Goal: Task Accomplishment & Management: Understand process/instructions

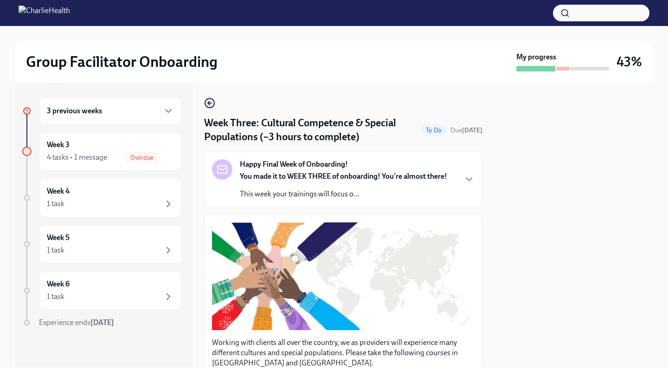
click at [91, 124] on div "3 previous weeks" at bounding box center [110, 110] width 143 height 27
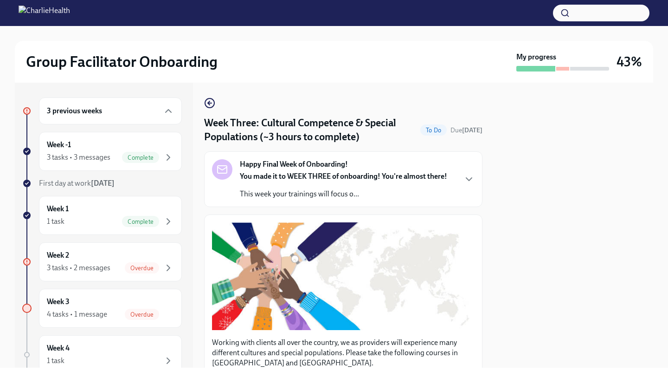
click at [99, 114] on h6 "3 previous weeks" at bounding box center [74, 111] width 55 height 10
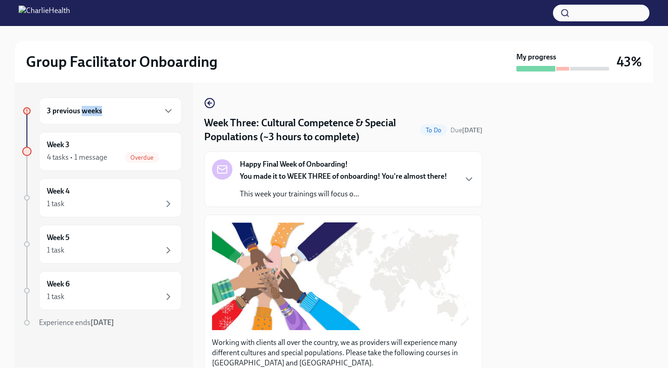
click at [99, 114] on h6 "3 previous weeks" at bounding box center [74, 111] width 55 height 10
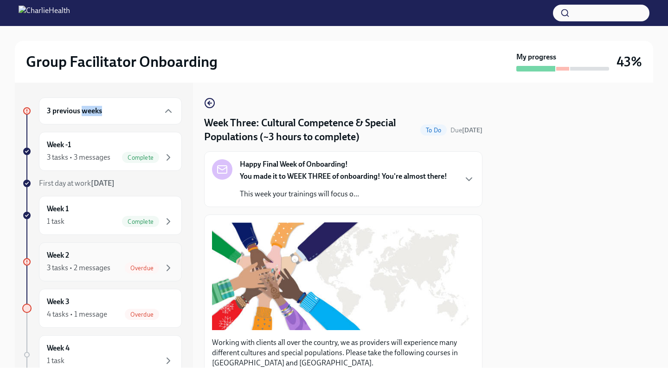
click at [135, 272] on div "Overdue" at bounding box center [142, 267] width 34 height 11
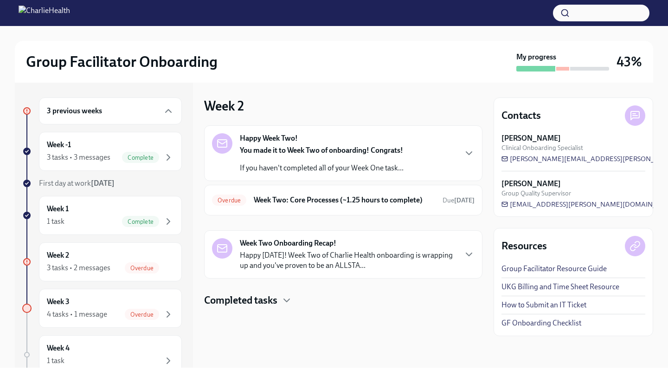
click at [386, 178] on div "Happy Week Two! You made it to Week Two of onboarding! Congrats! If you haven't…" at bounding box center [343, 153] width 278 height 56
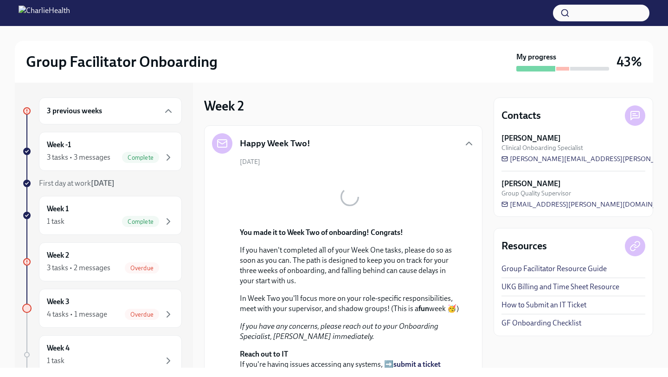
click at [424, 154] on div "Happy Week Two! [DATE] You made it to Week Two of onboarding! Congrats! If you …" at bounding box center [343, 280] width 263 height 295
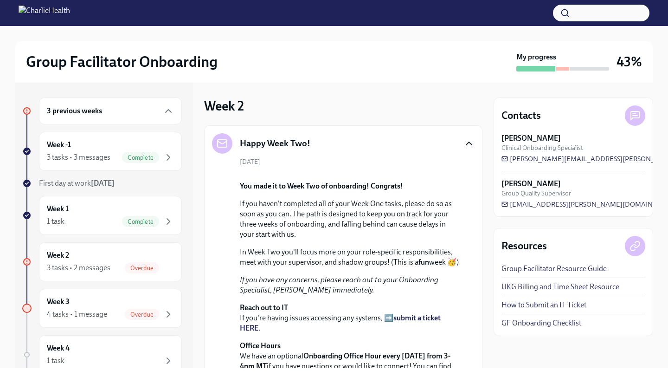
click at [468, 144] on icon "button" at bounding box center [469, 143] width 11 height 11
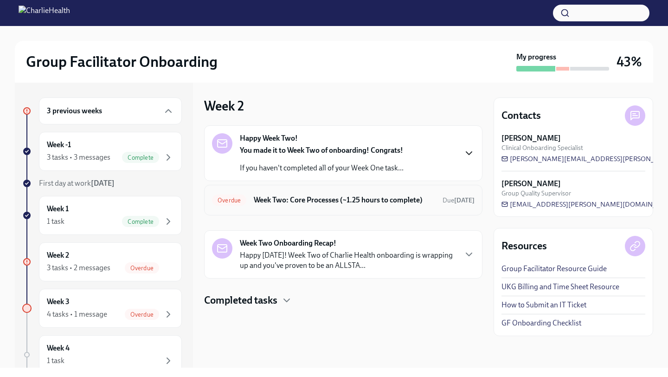
click at [393, 196] on h6 "Week Two: Core Processes (~1.25 hours to complete)" at bounding box center [344, 200] width 181 height 10
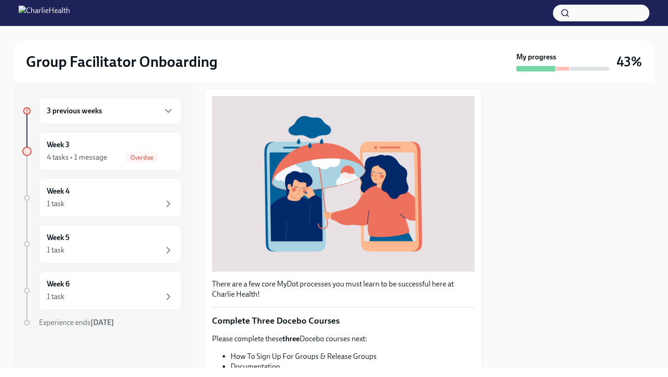
scroll to position [295, 0]
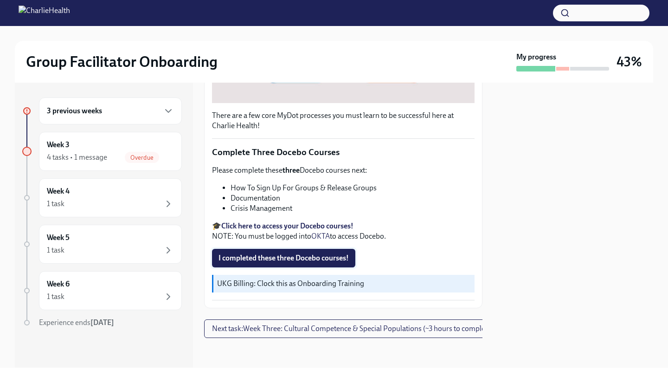
click at [327, 258] on span "I completed these three Docebo courses!" at bounding box center [284, 257] width 130 height 9
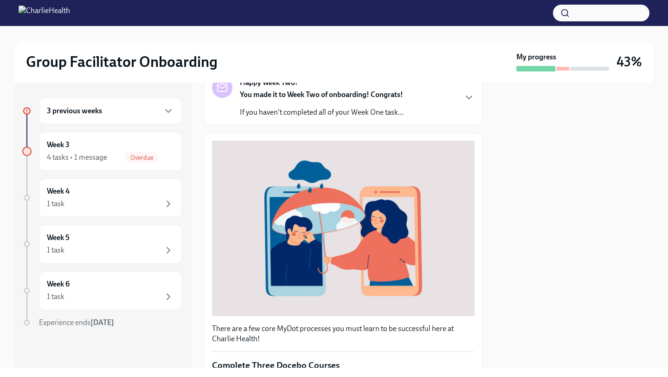
scroll to position [0, 0]
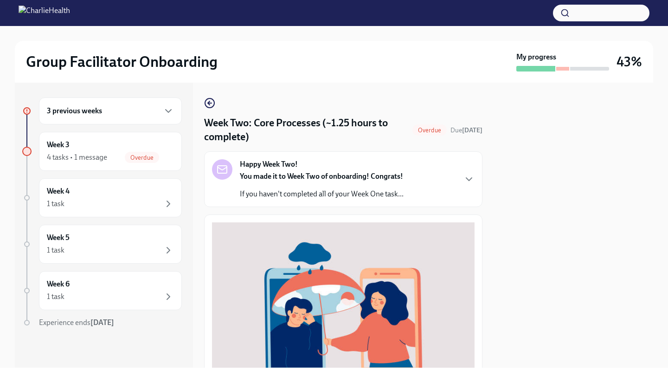
click at [459, 177] on div "Happy Week Two! You made it to Week Two of onboarding! Congrats! If you haven't…" at bounding box center [343, 179] width 263 height 40
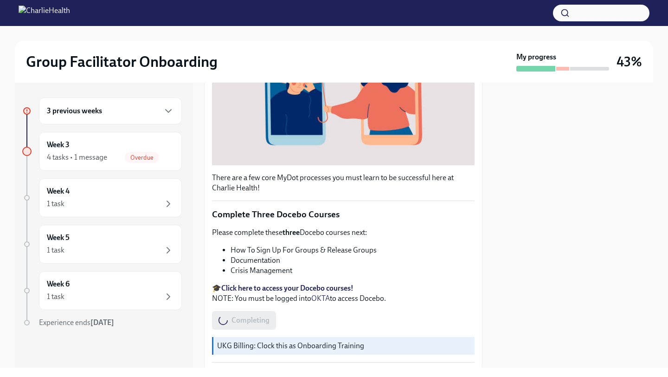
scroll to position [603, 0]
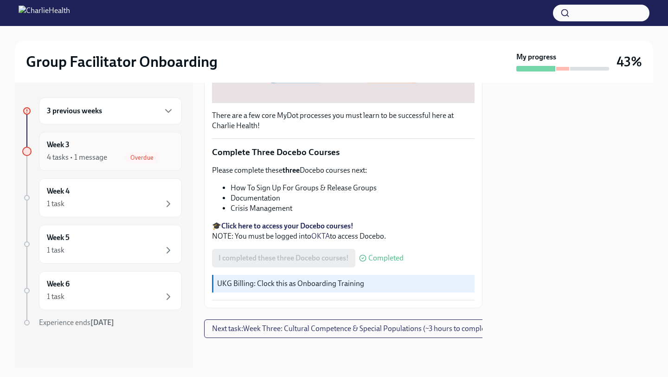
click at [107, 162] on div "4 tasks • 1 message Overdue" at bounding box center [110, 157] width 127 height 11
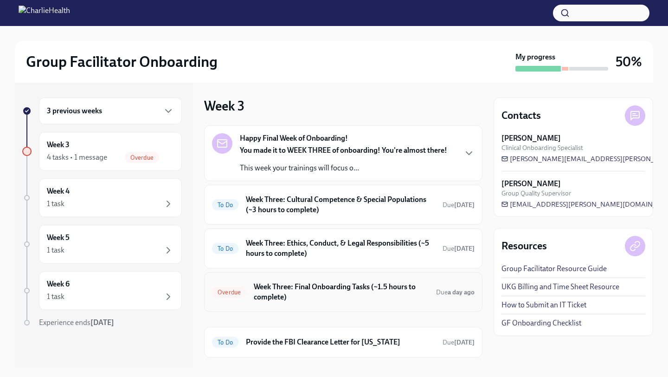
click at [380, 283] on h6 "Week Three: Final Onboarding Tasks (~1.5 hours to complete)" at bounding box center [341, 292] width 175 height 20
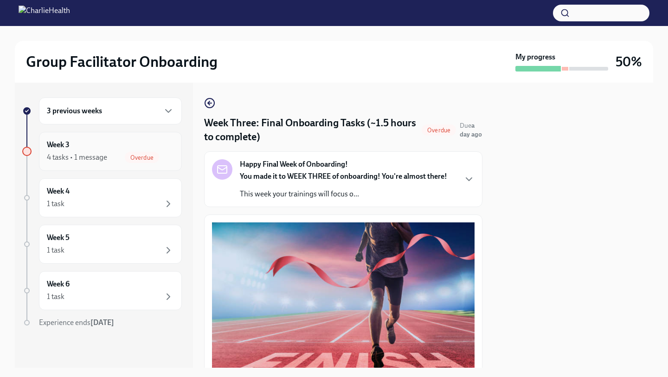
click at [109, 150] on div "Week 3 4 tasks • 1 message Overdue" at bounding box center [110, 151] width 127 height 23
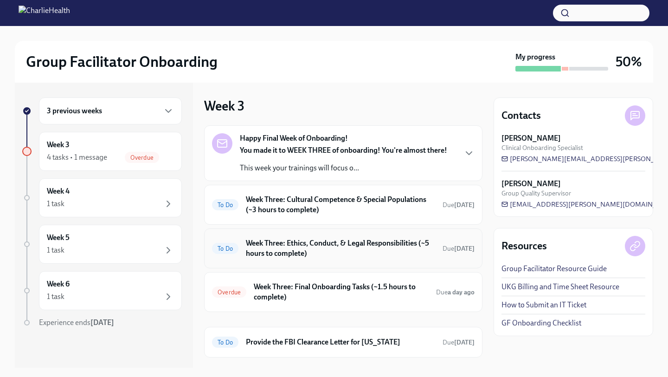
click at [290, 253] on h6 "Week Three: Ethics, Conduct, & Legal Responsibilities (~5 hours to complete)" at bounding box center [340, 248] width 189 height 20
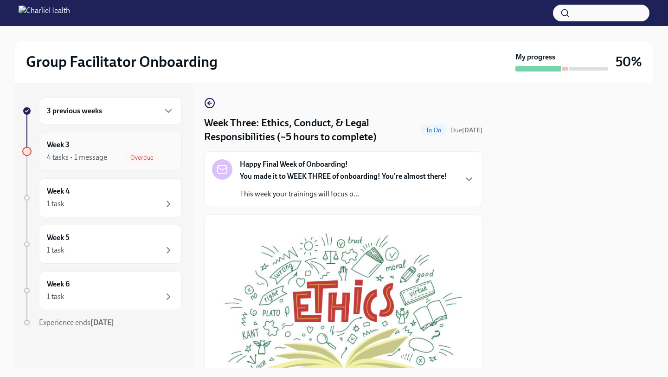
click at [109, 154] on div "4 tasks • 1 message Overdue" at bounding box center [110, 157] width 127 height 11
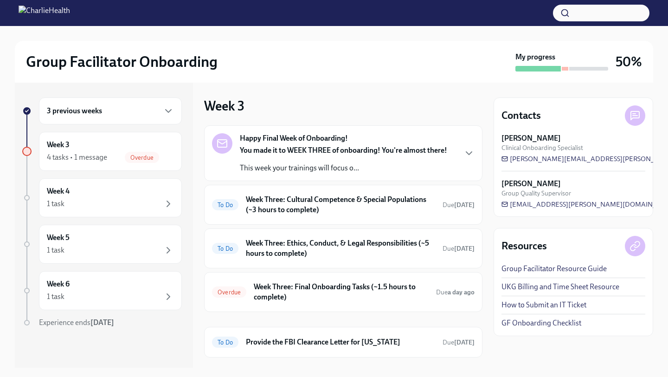
click at [383, 151] on strong "You made it to WEEK THREE of onboarding! You're almost there!" at bounding box center [343, 150] width 207 height 9
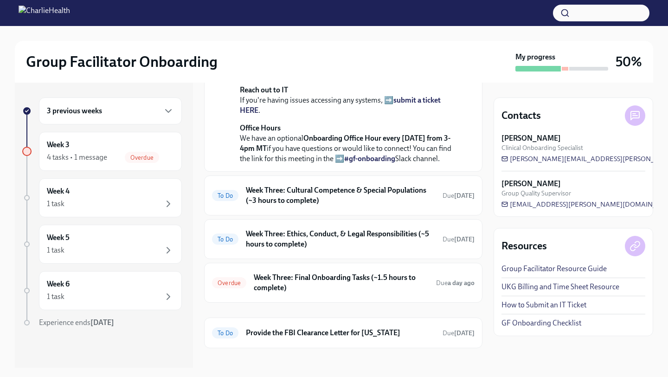
scroll to position [372, 0]
